Goal: Task Accomplishment & Management: Manage account settings

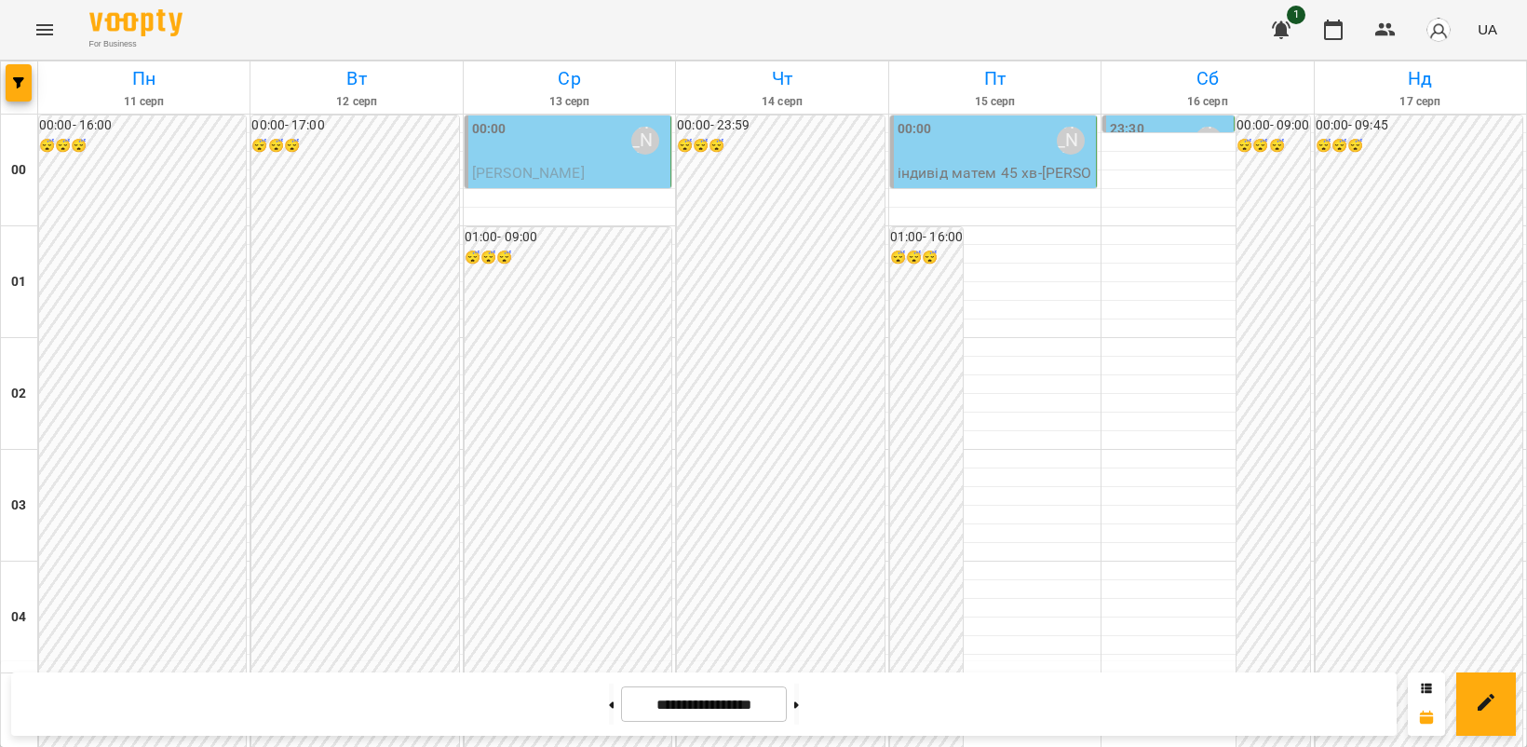
click at [570, 168] on span "[PERSON_NAME]" at bounding box center [528, 173] width 113 height 18
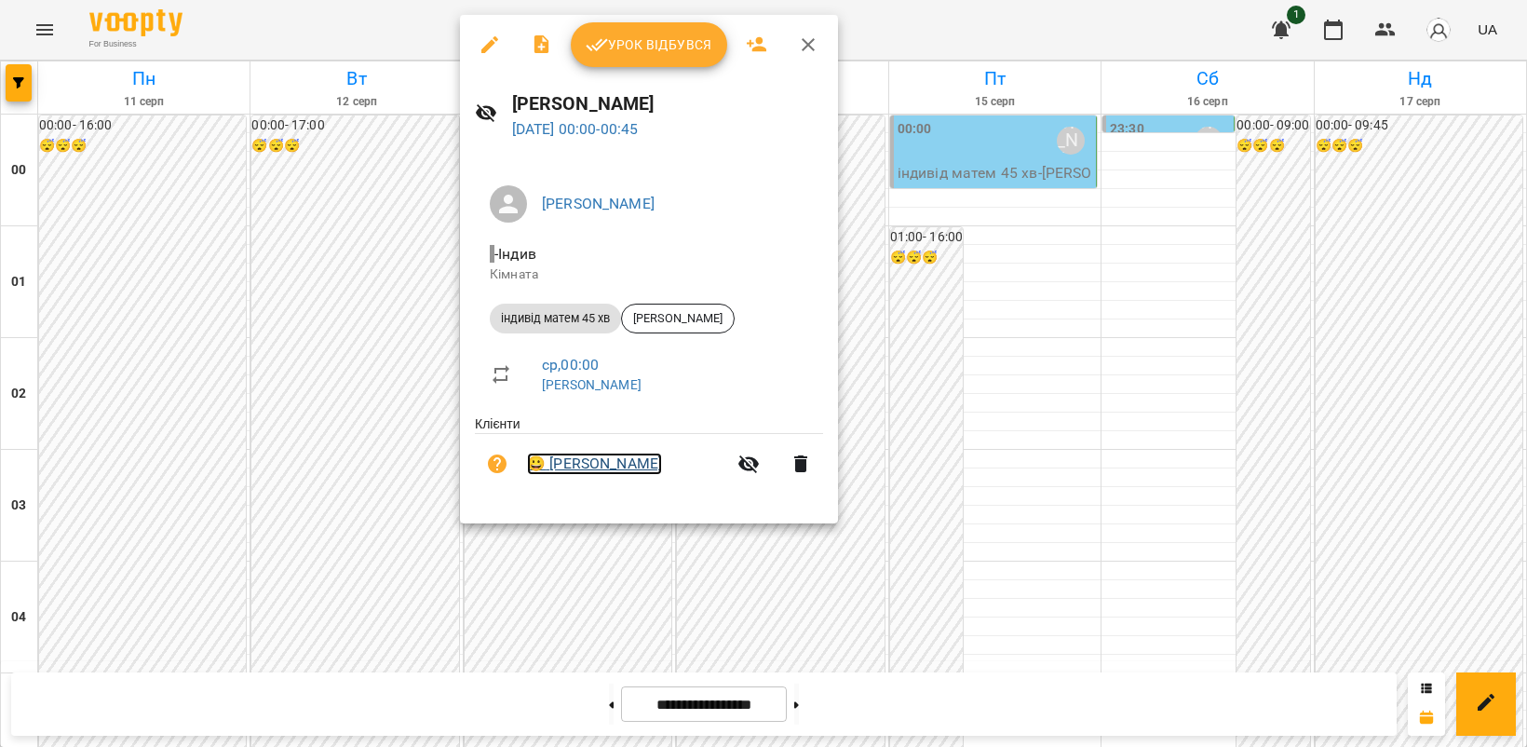
click at [602, 458] on link "😀 [PERSON_NAME]" at bounding box center [594, 464] width 135 height 22
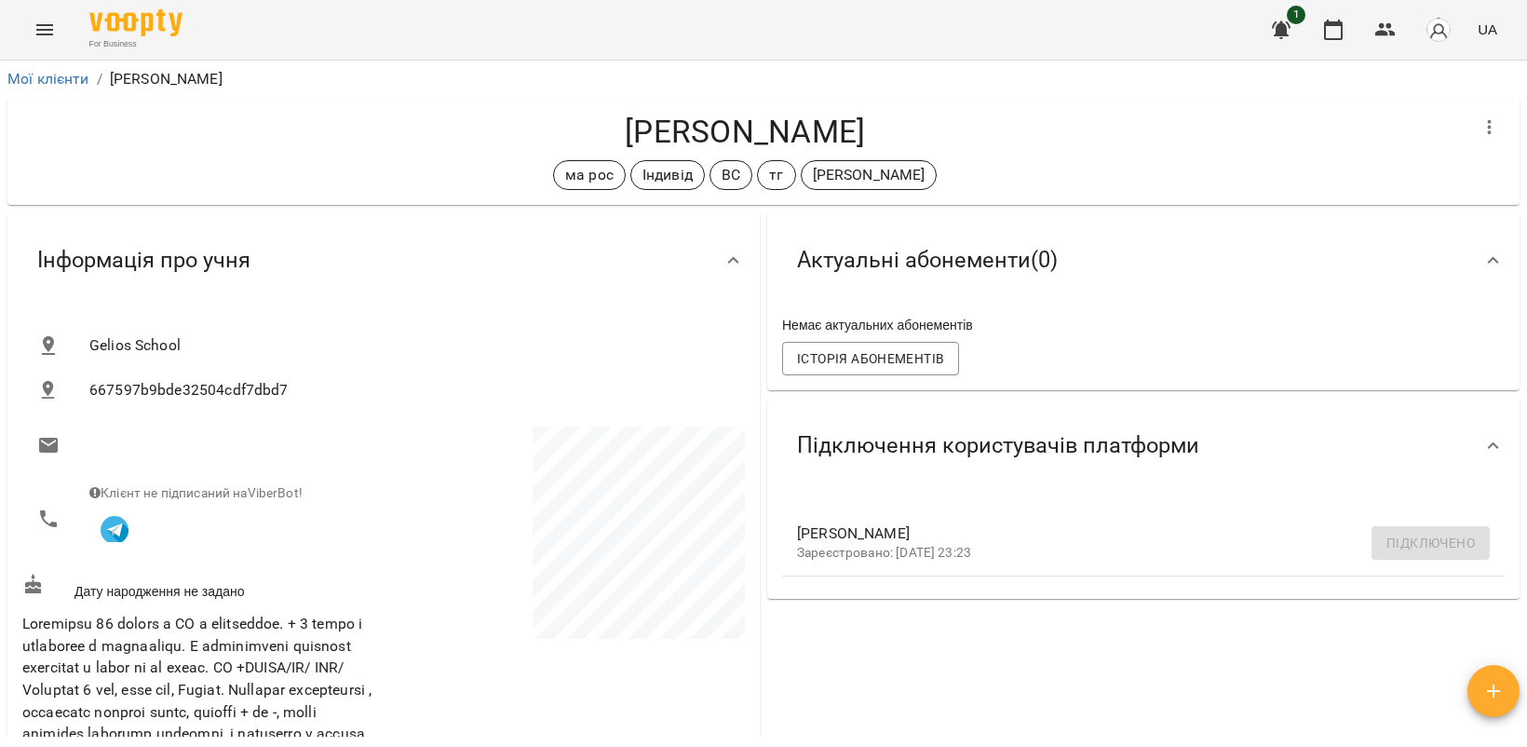
click at [45, 24] on icon "Menu" at bounding box center [44, 29] width 17 height 11
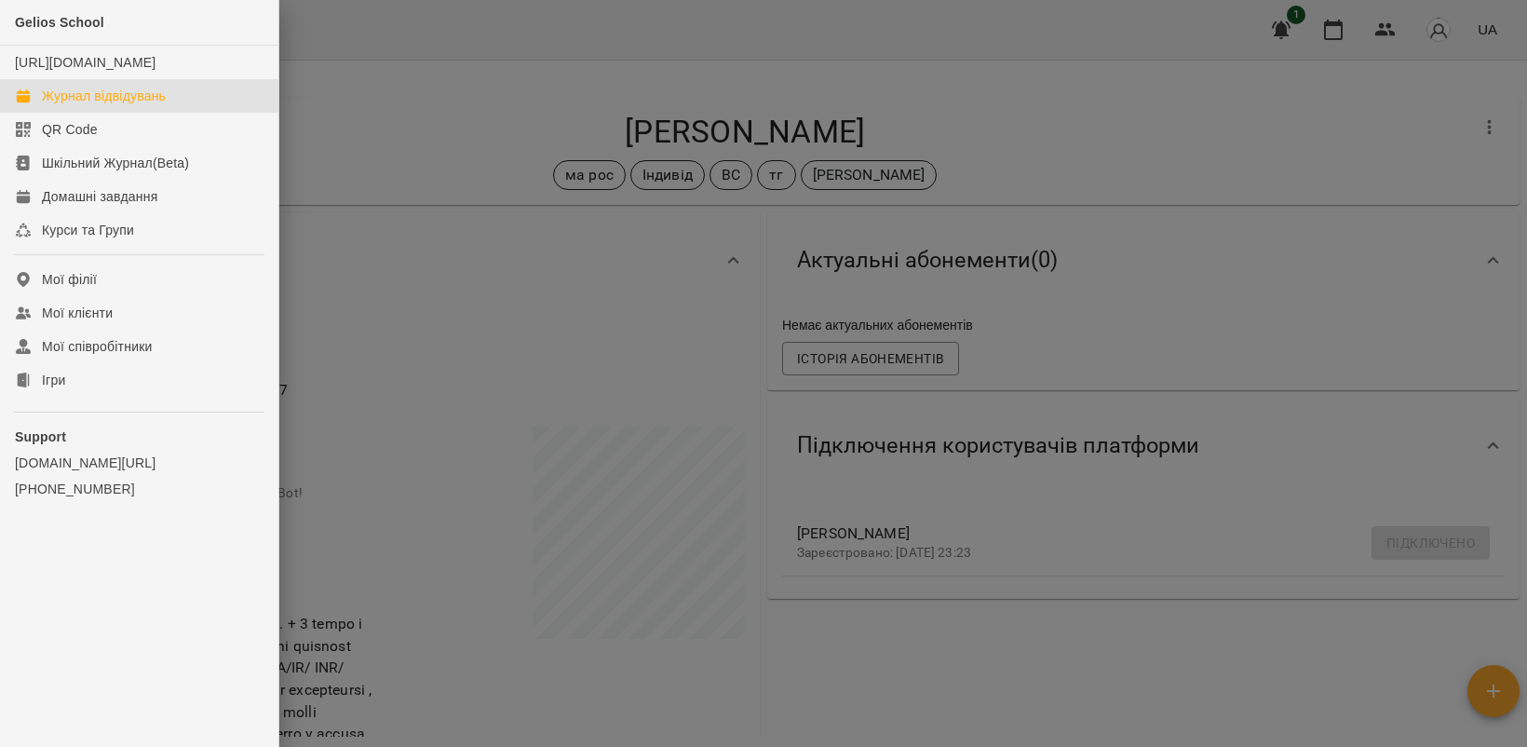
click at [96, 105] on div "Журнал відвідувань" at bounding box center [104, 96] width 124 height 19
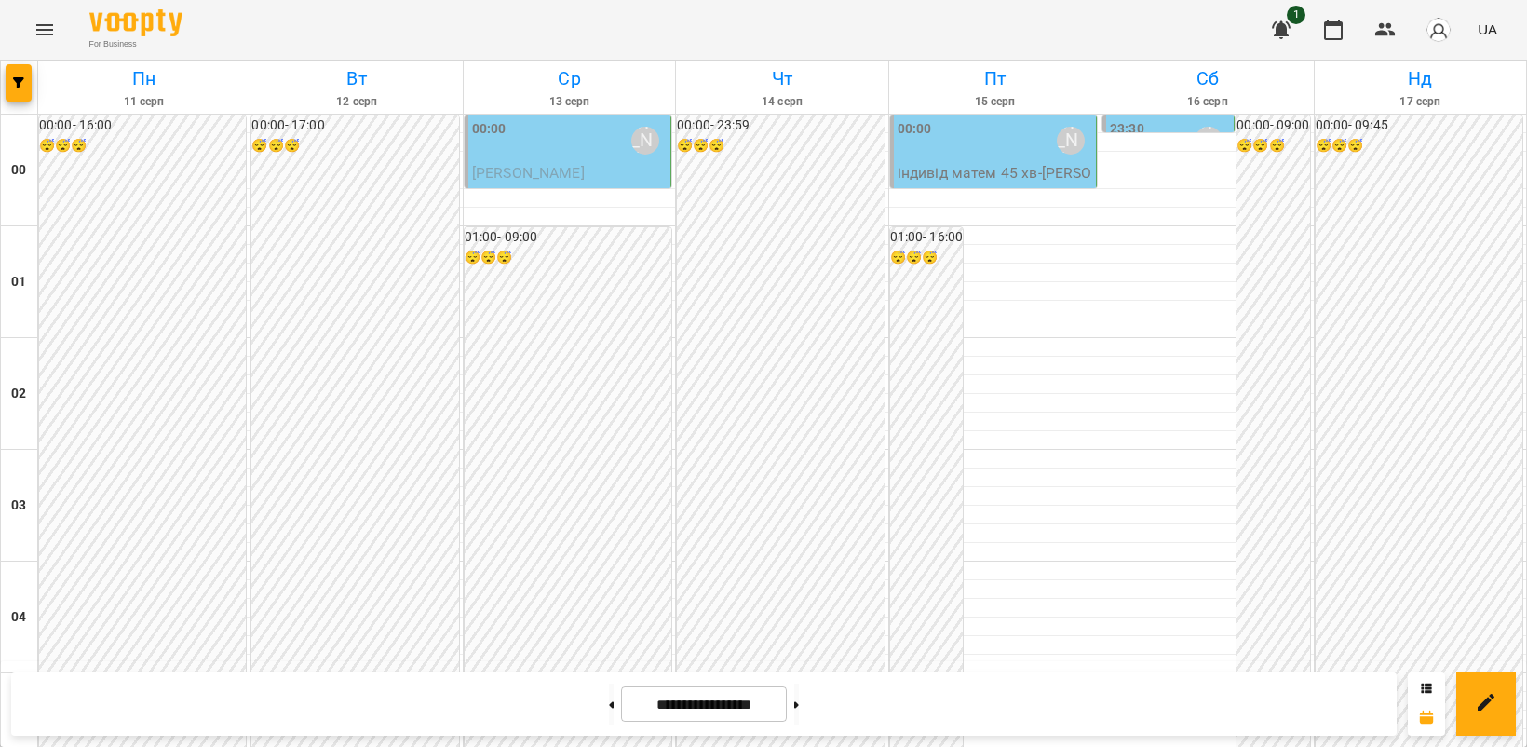
click at [526, 155] on div "00:00 [PERSON_NAME]" at bounding box center [569, 140] width 195 height 43
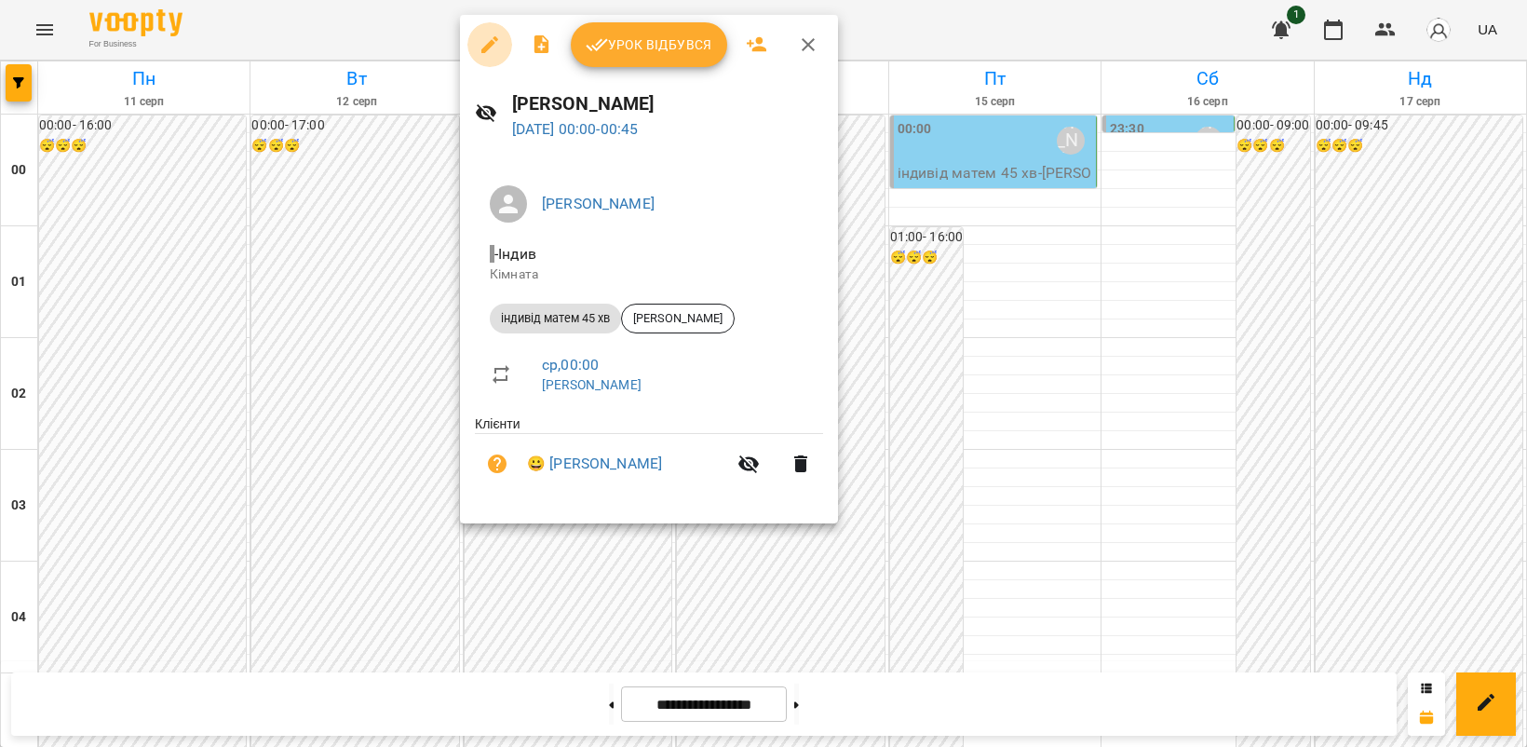
click at [487, 44] on icon "button" at bounding box center [489, 44] width 17 height 17
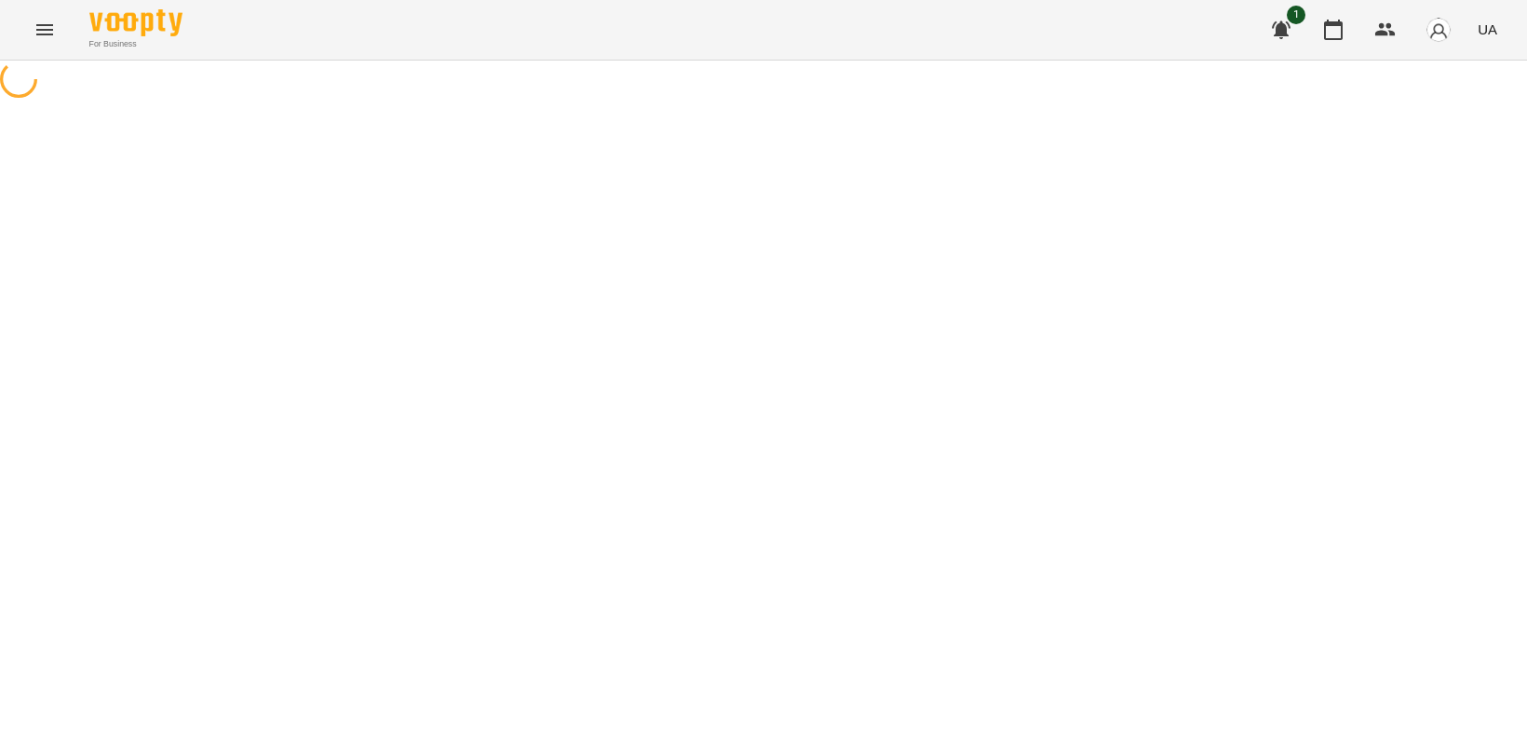
select select "**********"
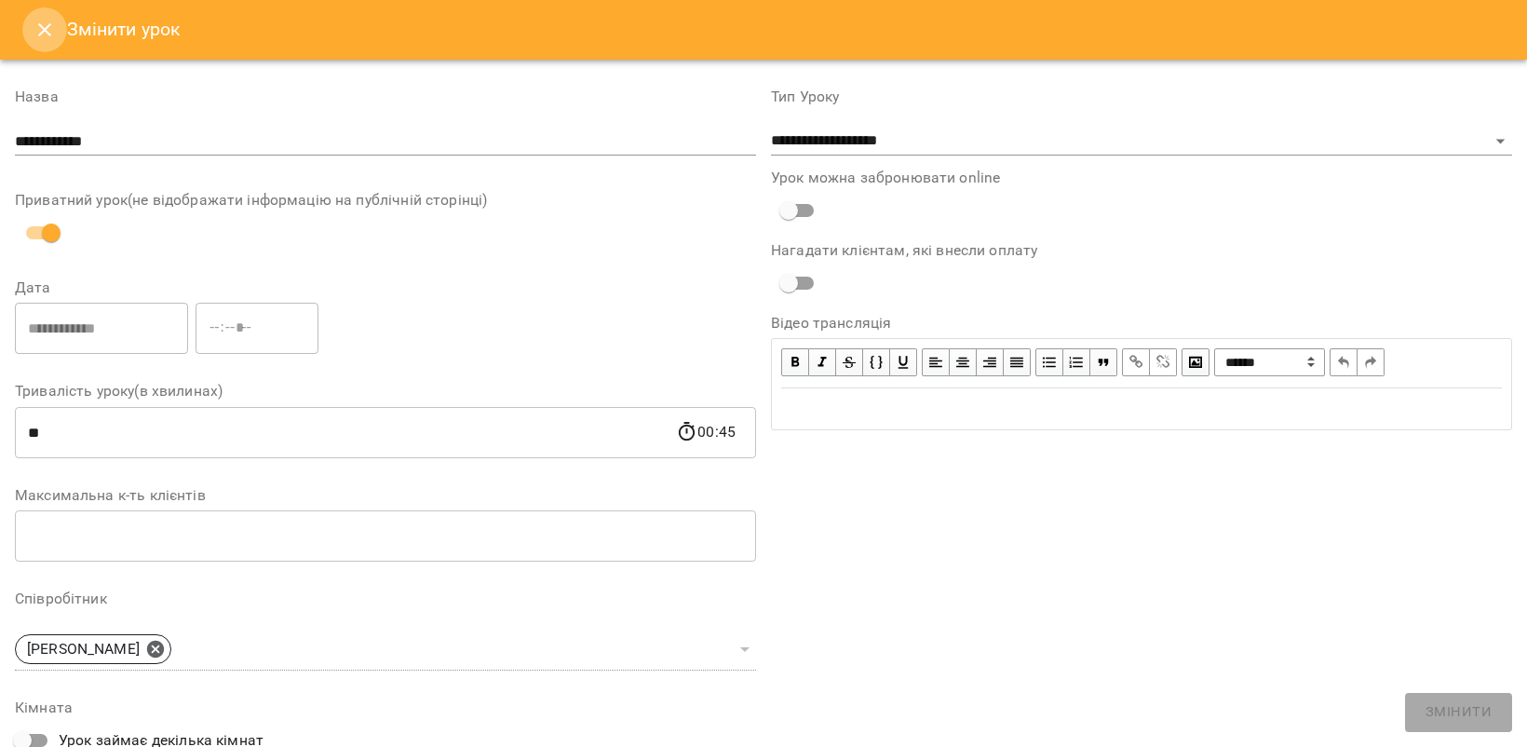
click at [43, 20] on icon "Close" at bounding box center [45, 30] width 22 height 22
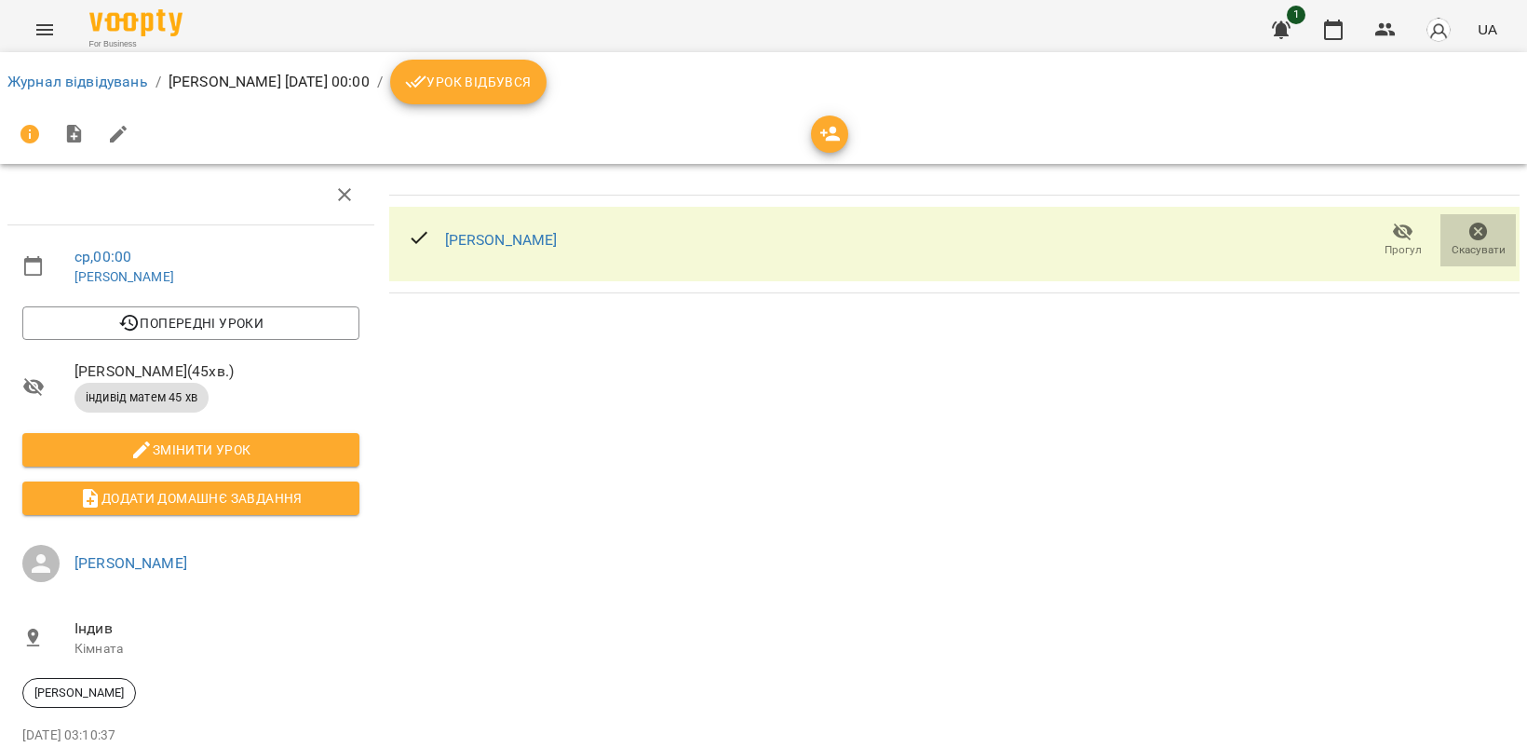
click at [1469, 231] on icon "button" at bounding box center [1478, 232] width 19 height 19
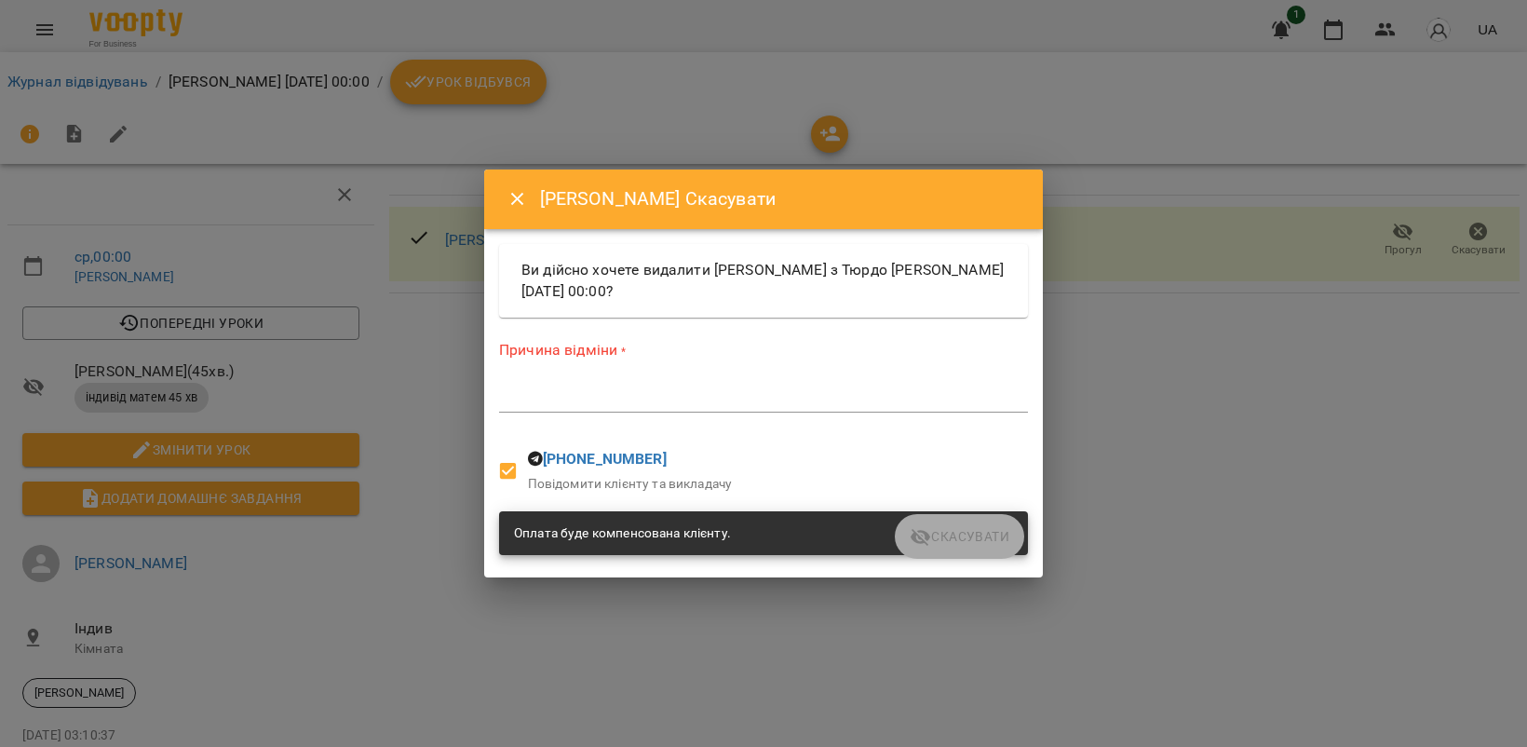
click at [593, 383] on div "*" at bounding box center [763, 398] width 529 height 30
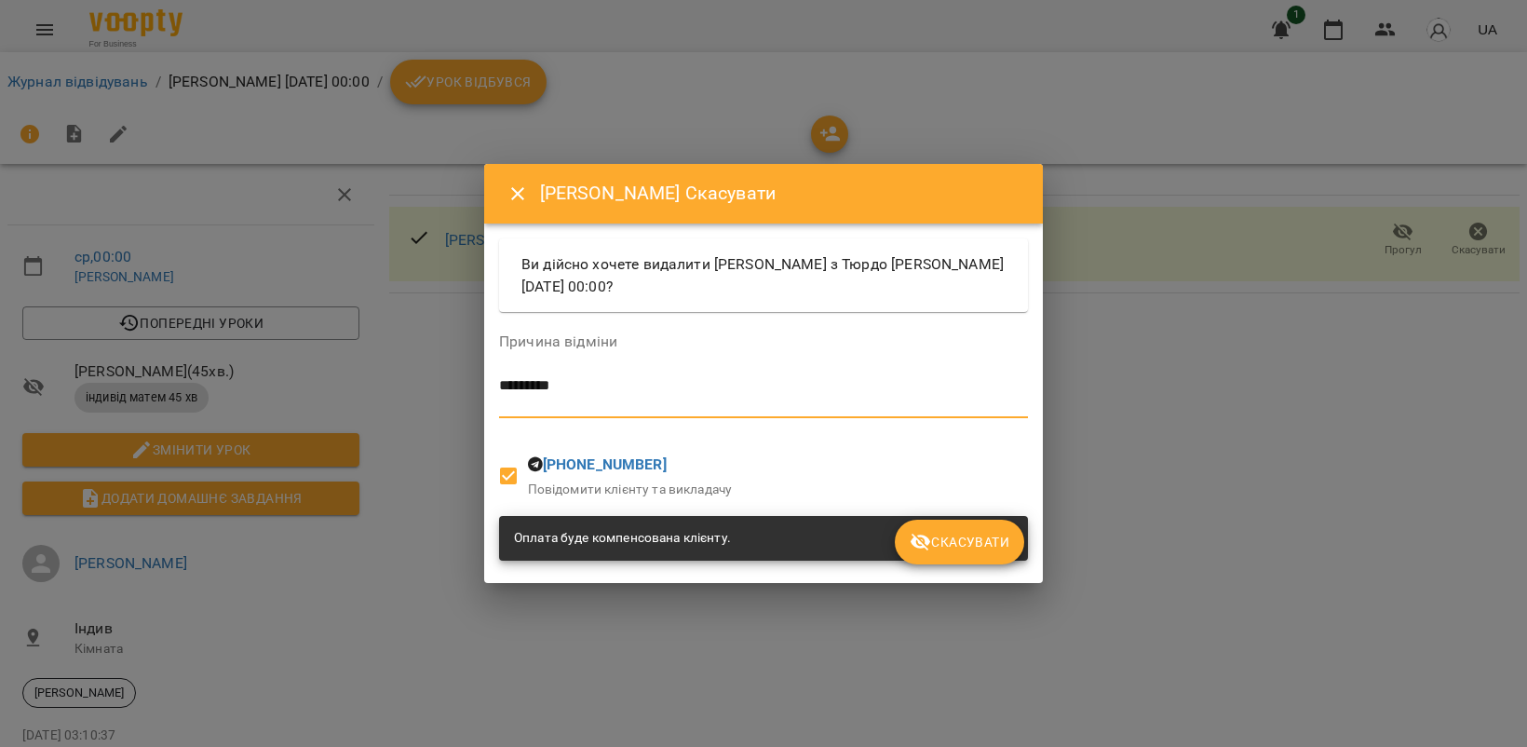
type textarea "********"
click at [979, 534] on span "Скасувати" at bounding box center [960, 542] width 100 height 22
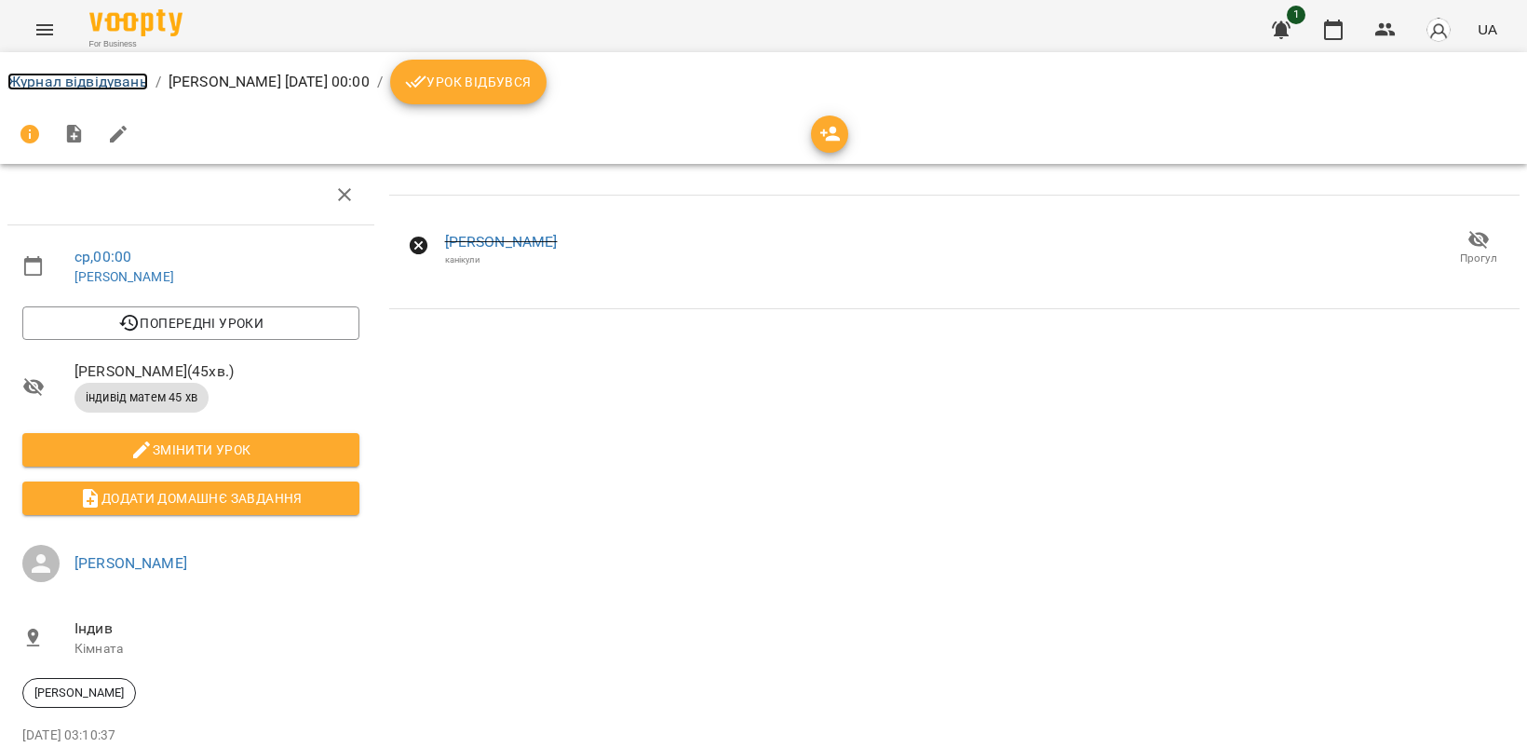
click at [80, 75] on link "Журнал відвідувань" at bounding box center [77, 82] width 141 height 18
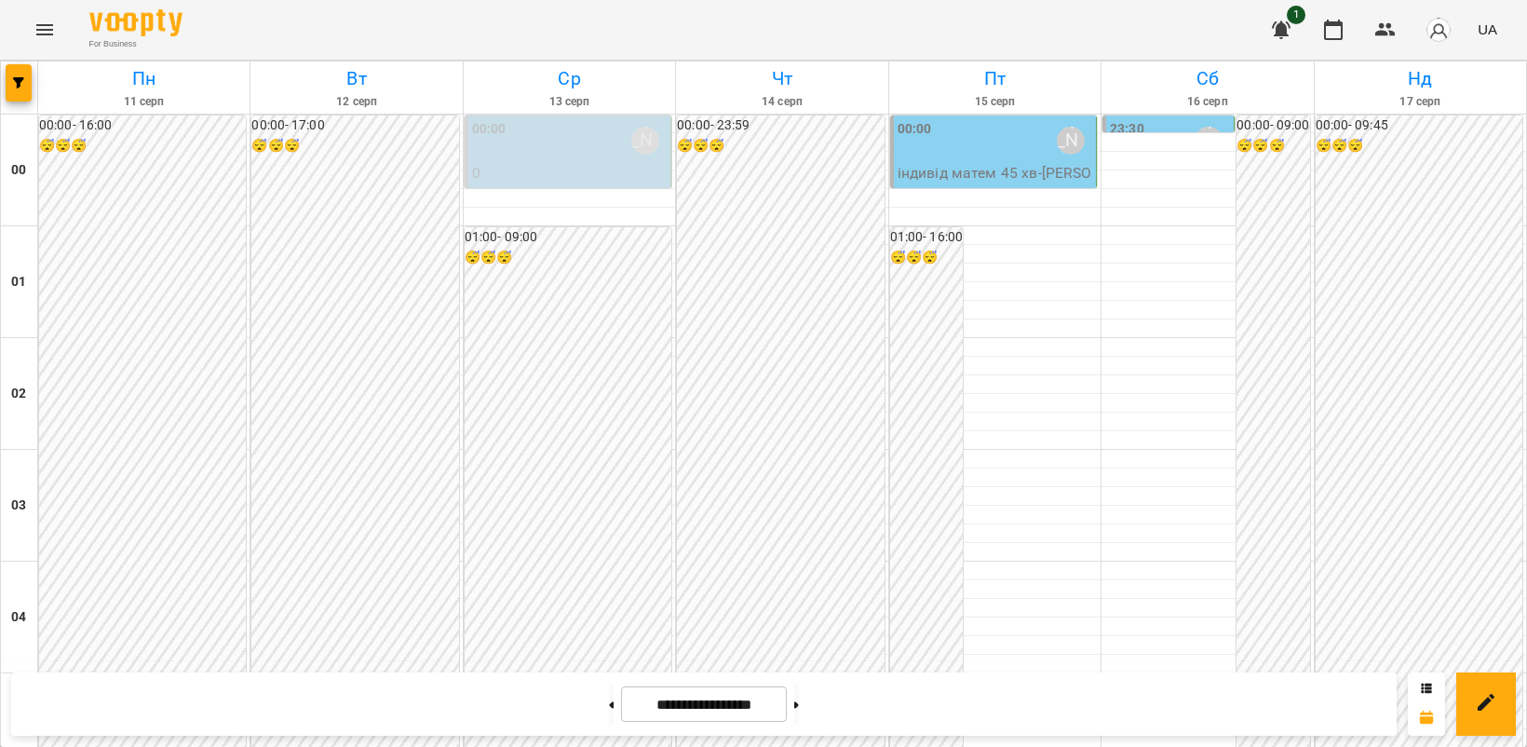
scroll to position [1397, 0]
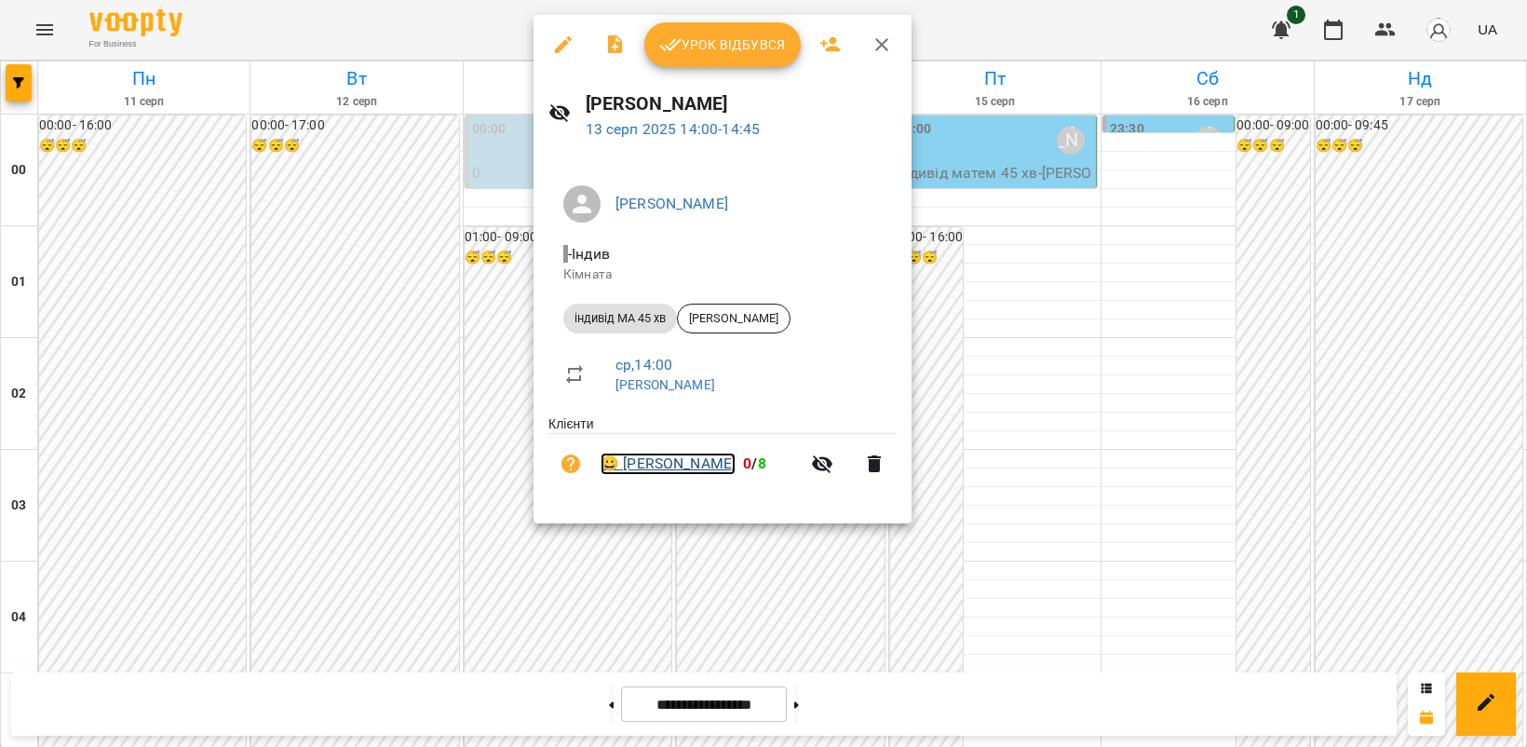
click at [664, 464] on link "😀 [PERSON_NAME]" at bounding box center [668, 464] width 135 height 22
